Goal: Task Accomplishment & Management: Use online tool/utility

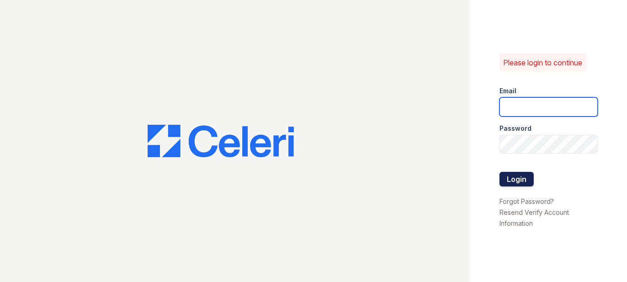
type input "prescottpark2@cafmanagement.com"
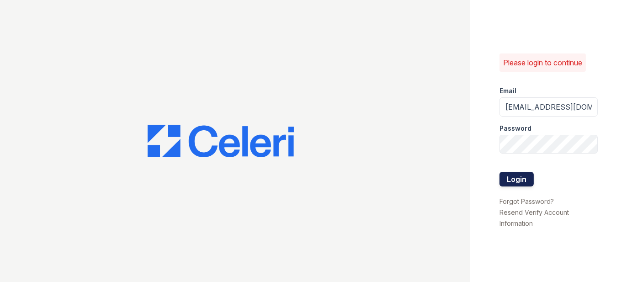
click at [505, 178] on button "Login" at bounding box center [516, 179] width 34 height 15
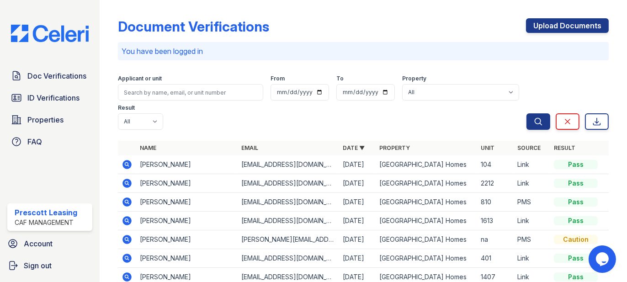
click at [126, 164] on icon at bounding box center [126, 164] width 2 height 2
